Goal: Task Accomplishment & Management: Manage account settings

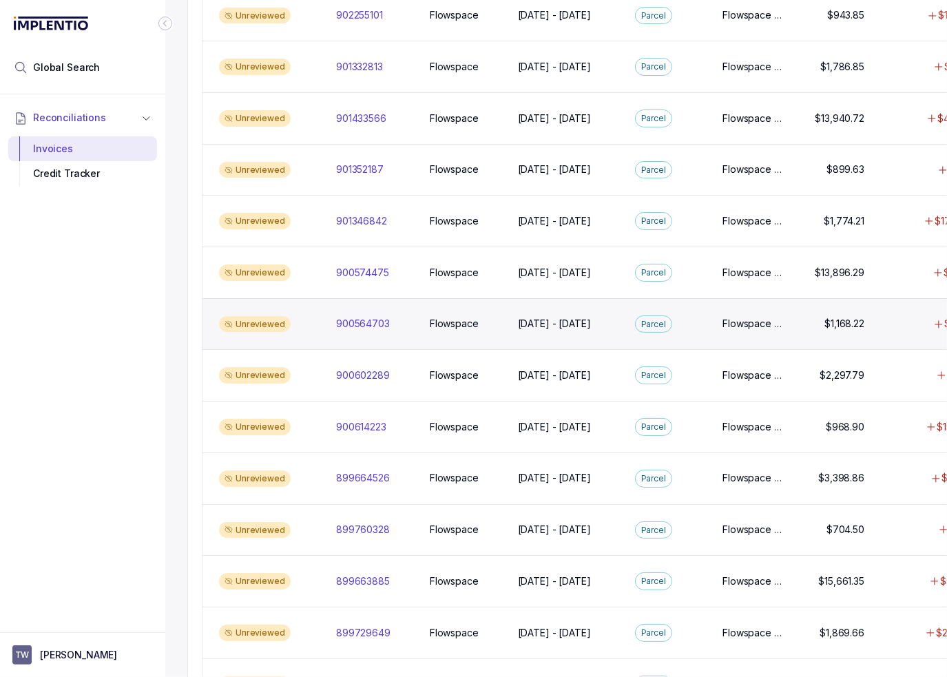
scroll to position [482, 0]
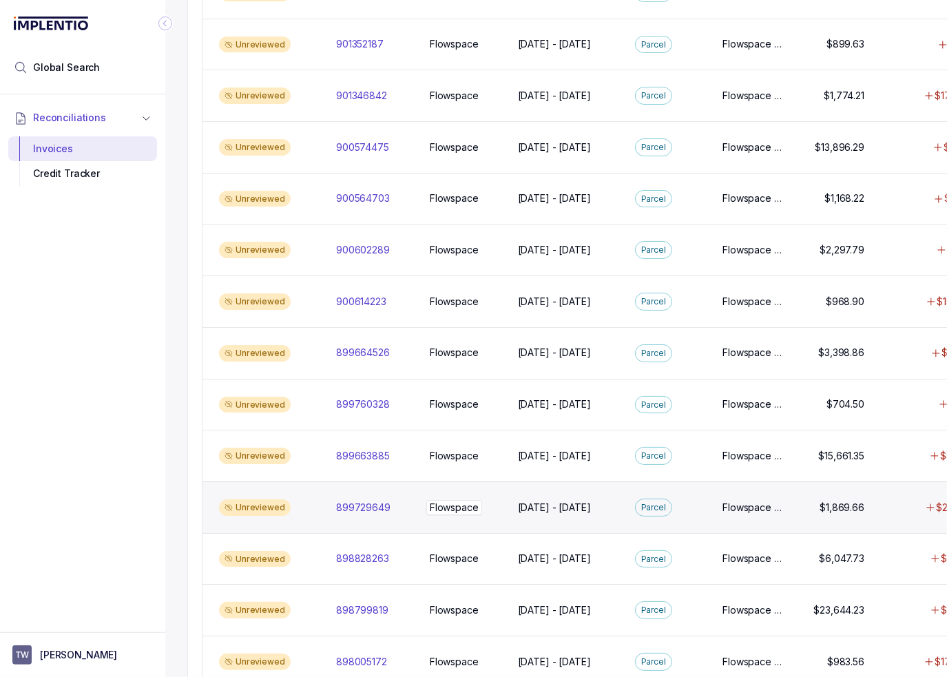
click at [460, 500] on p "Flowspace" at bounding box center [454, 507] width 56 height 15
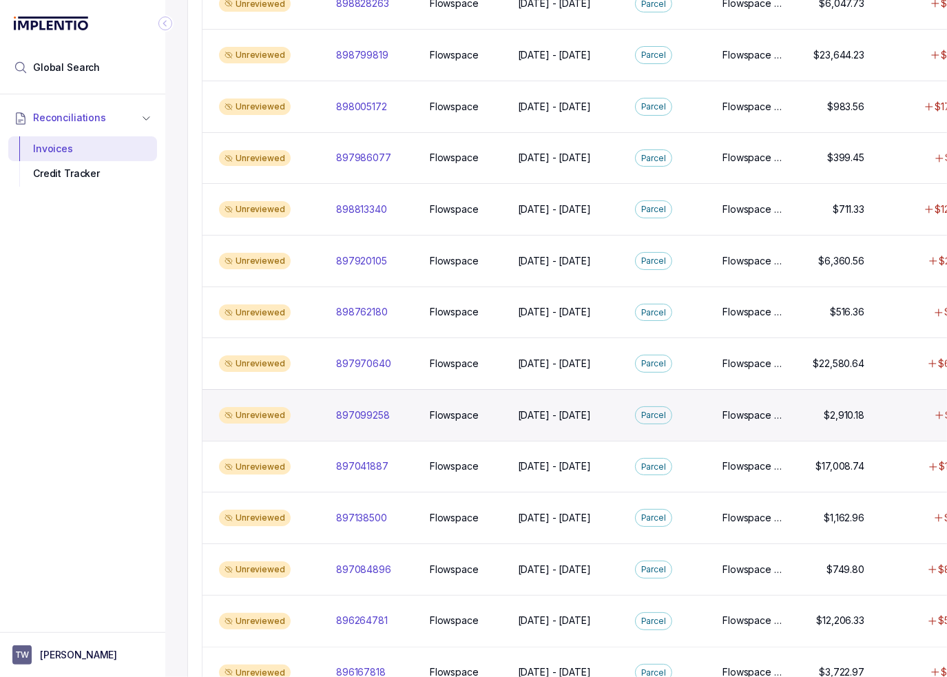
scroll to position [1086, 0]
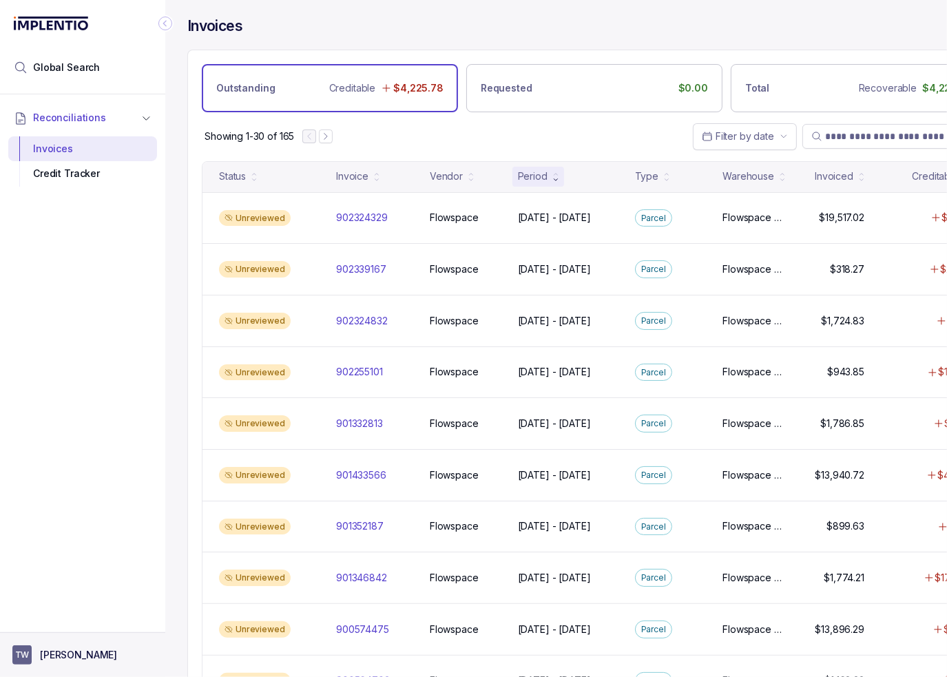
click at [73, 652] on p "[PERSON_NAME]" at bounding box center [78, 655] width 77 height 14
click at [62, 631] on p "Logout" at bounding box center [91, 626] width 114 height 14
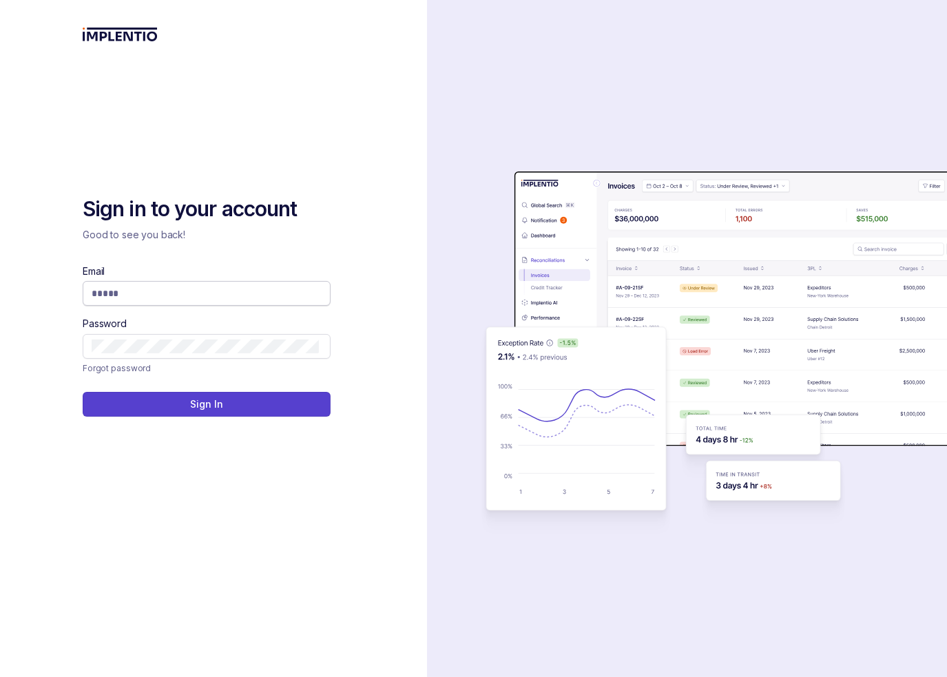
click at [136, 285] on span at bounding box center [207, 293] width 248 height 25
click at [138, 291] on input "Email" at bounding box center [205, 294] width 227 height 14
drag, startPoint x: 166, startPoint y: 289, endPoint x: 166, endPoint y: 296, distance: 7.6
click at [166, 289] on input "Email" at bounding box center [205, 294] width 227 height 14
type input "**********"
